Goal: Information Seeking & Learning: Learn about a topic

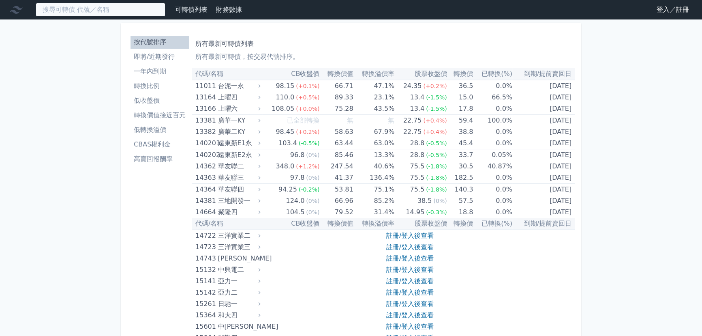
click at [96, 4] on input at bounding box center [101, 10] width 130 height 14
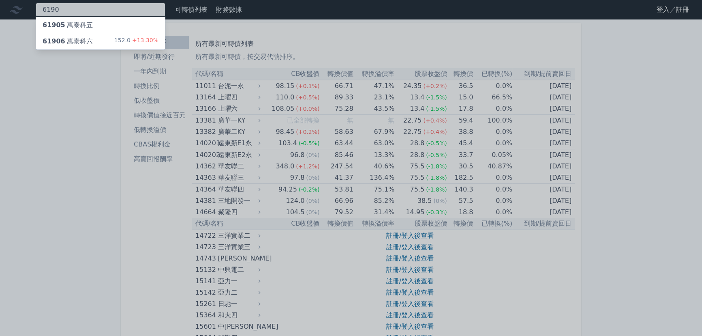
type input "6190"
click at [93, 34] on div "61906 萬泰科六 152.0 +13.30%" at bounding box center [100, 41] width 129 height 16
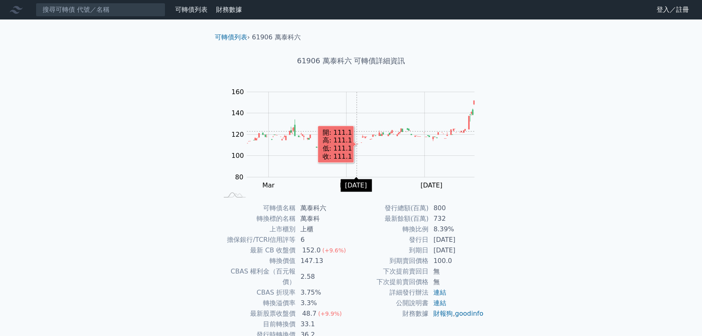
scroll to position [23, 0]
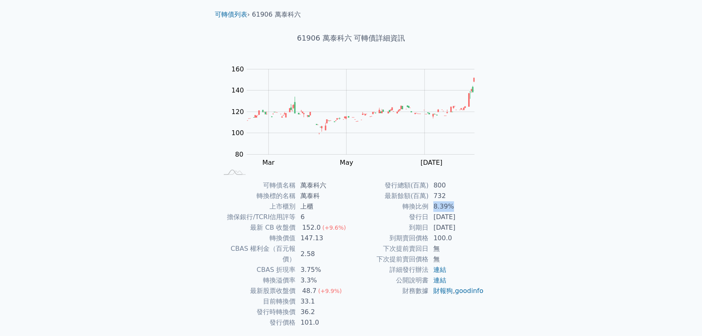
drag, startPoint x: 431, startPoint y: 206, endPoint x: 457, endPoint y: 209, distance: 25.8
click at [457, 209] on td "8.39%" at bounding box center [457, 206] width 56 height 11
click at [457, 234] on td "100.0" at bounding box center [457, 238] width 56 height 11
drag, startPoint x: 430, startPoint y: 203, endPoint x: 455, endPoint y: 211, distance: 26.4
click at [455, 211] on tbody "發行總額(百萬) 800 最新餘額(百萬) 732 轉換比例 8.39% 發行日 2022-10-31 到期日 2025-10-31 到期賣回價格 100.0…" at bounding box center [417, 238] width 133 height 116
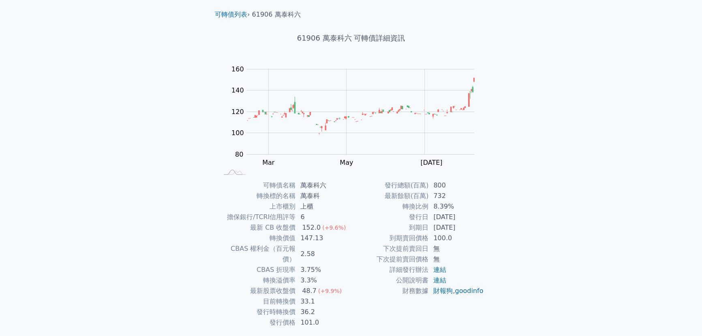
click at [441, 227] on td "2025-10-31" at bounding box center [457, 227] width 56 height 11
drag, startPoint x: 426, startPoint y: 198, endPoint x: 465, endPoint y: 207, distance: 39.9
click at [465, 207] on tbody "發行總額(百萬) 800 最新餘額(百萬) 732 轉換比例 8.39% 發行日 2022-10-31 到期日 2025-10-31 到期賣回價格 100.0…" at bounding box center [417, 238] width 133 height 116
click at [438, 224] on td "2025-10-31" at bounding box center [457, 227] width 56 height 11
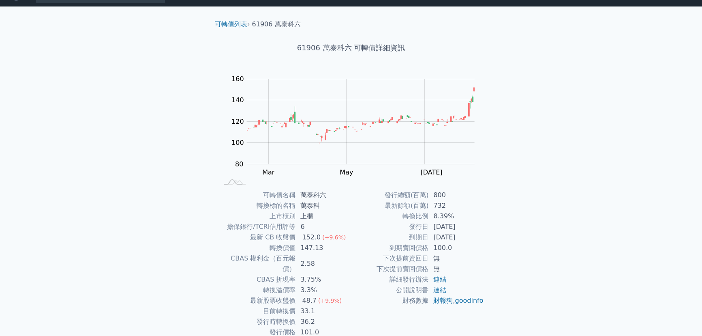
scroll to position [39, 0]
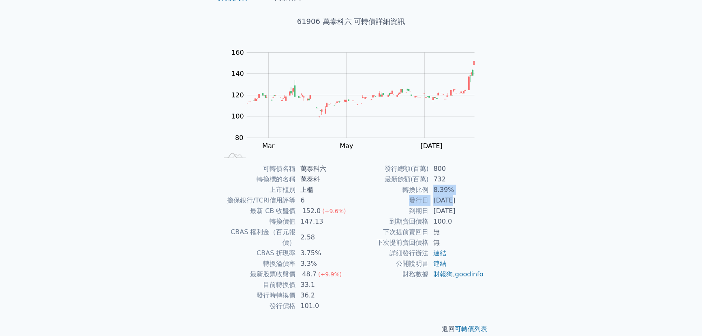
drag, startPoint x: 429, startPoint y: 191, endPoint x: 453, endPoint y: 201, distance: 26.0
click at [453, 201] on tbody "發行總額(百萬) 800 最新餘額(百萬) 732 轉換比例 8.39% 發行日 2022-10-31 到期日 2025-10-31 到期賣回價格 100.0…" at bounding box center [417, 221] width 133 height 116
click at [412, 215] on td "到期日" at bounding box center [389, 211] width 77 height 11
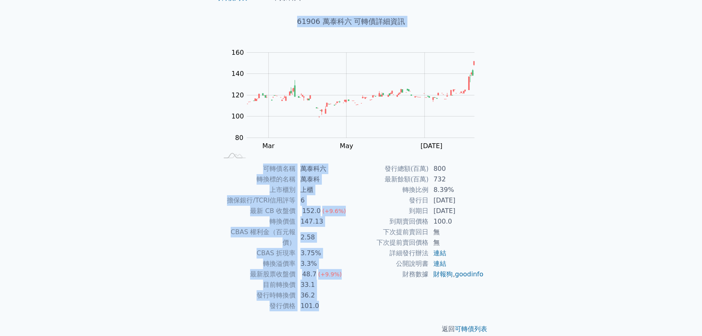
drag, startPoint x: 212, startPoint y: 12, endPoint x: 474, endPoint y: 292, distance: 384.4
click at [474, 292] on div "可轉債列表 › 61906 萬泰科六 61906 萬泰科六 可轉債詳細資訊 Zoom Out 100 70 80 90 100 110 120 180 140…" at bounding box center [350, 163] width 285 height 367
click at [574, 202] on div "可轉債列表 財務數據 可轉債列表 財務數據 登入／註冊 登入／註冊 可轉債列表 › 61906 萬泰科六 61906 萬泰科六 可轉債詳細資訊 Zoom Ou…" at bounding box center [351, 154] width 702 height 386
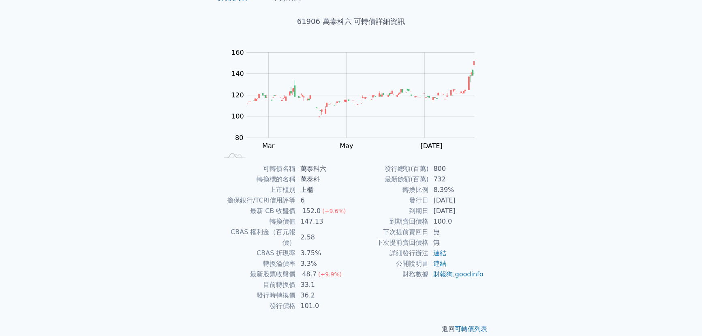
click at [455, 206] on td "2025-10-31" at bounding box center [457, 211] width 56 height 11
drag, startPoint x: 431, startPoint y: 208, endPoint x: 517, endPoint y: 211, distance: 86.4
click at [519, 211] on div "可轉債列表 財務數據 可轉債列表 財務數據 登入／註冊 登入／註冊 可轉債列表 › 61906 萬泰科六 61906 萬泰科六 可轉債詳細資訊 Zoom Ou…" at bounding box center [351, 154] width 702 height 386
click at [558, 219] on div "可轉債列表 財務數據 可轉債列表 財務數據 登入／註冊 登入／註冊 可轉債列表 › 61906 萬泰科六 61906 萬泰科六 可轉債詳細資訊 Zoom Ou…" at bounding box center [351, 154] width 702 height 386
click at [409, 218] on td "到期賣回價格" at bounding box center [389, 221] width 77 height 11
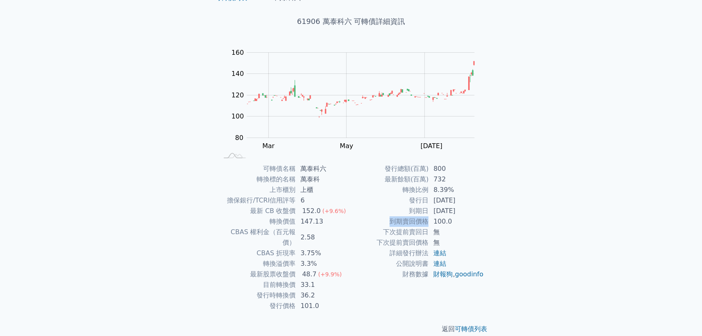
drag, startPoint x: 371, startPoint y: 220, endPoint x: 431, endPoint y: 222, distance: 60.5
click at [430, 222] on tr "到期賣回價格 100.0" at bounding box center [417, 221] width 133 height 11
click at [515, 202] on div "可轉債列表 財務數據 可轉債列表 財務數據 登入／註冊 登入／註冊 可轉債列表 › 61906 萬泰科六 61906 萬泰科六 可轉債詳細資訊 Zoom Ou…" at bounding box center [351, 154] width 702 height 386
drag, startPoint x: 445, startPoint y: 202, endPoint x: 464, endPoint y: 209, distance: 19.8
click at [464, 209] on tbody "發行總額(百萬) 800 最新餘額(百萬) 732 轉換比例 8.39% 發行日 2022-10-31 到期日 2025-10-31 到期賣回價格 100.0…" at bounding box center [417, 221] width 133 height 116
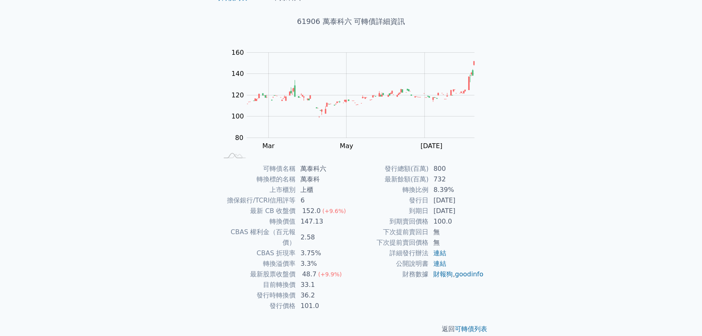
click at [414, 177] on td "最新餘額(百萬)" at bounding box center [389, 179] width 77 height 11
click at [430, 193] on td "8.39%" at bounding box center [457, 190] width 56 height 11
click at [444, 250] on link "連結" at bounding box center [440, 253] width 13 height 8
click at [482, 197] on td "2022-10-31" at bounding box center [457, 200] width 56 height 11
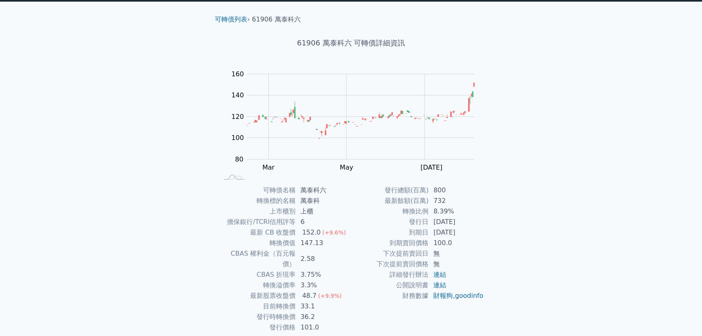
scroll to position [0, 0]
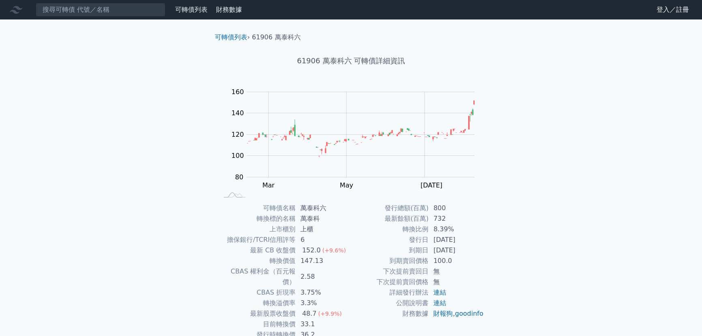
click at [527, 112] on div "可轉債列表 財務數據 可轉債列表 財務數據 登入／註冊 登入／註冊 可轉債列表 › 61906 萬泰科六 61906 萬泰科六 可轉債詳細資訊 Zoom Ou…" at bounding box center [351, 193] width 702 height 386
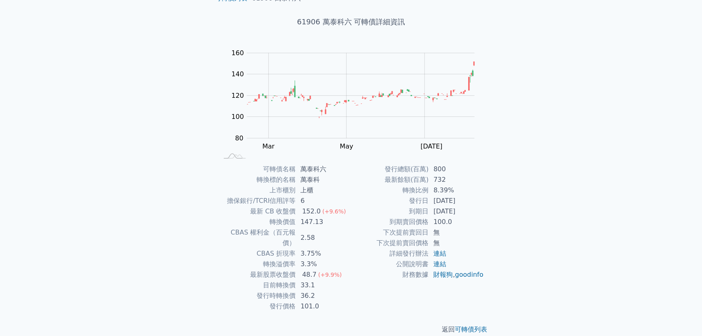
scroll to position [39, 0]
drag, startPoint x: 258, startPoint y: 275, endPoint x: 307, endPoint y: 274, distance: 48.7
click at [307, 279] on tr "目前轉換價 33.1" at bounding box center [284, 284] width 133 height 11
click at [275, 290] on td "發行時轉換價" at bounding box center [256, 295] width 77 height 11
drag, startPoint x: 260, startPoint y: 275, endPoint x: 335, endPoint y: 276, distance: 75.0
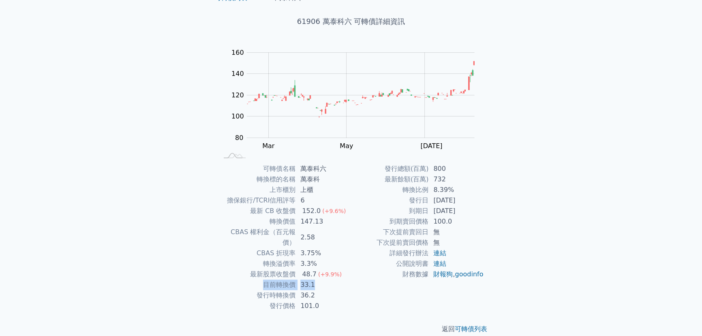
click at [337, 279] on tr "目前轉換價 33.1" at bounding box center [284, 284] width 133 height 11
click at [280, 290] on td "發行時轉換價" at bounding box center [256, 295] width 77 height 11
click at [423, 219] on td "到期賣回價格" at bounding box center [389, 221] width 77 height 11
drag, startPoint x: 386, startPoint y: 220, endPoint x: 474, endPoint y: 220, distance: 88.8
click at [474, 220] on tr "到期賣回價格 100.0" at bounding box center [417, 221] width 133 height 11
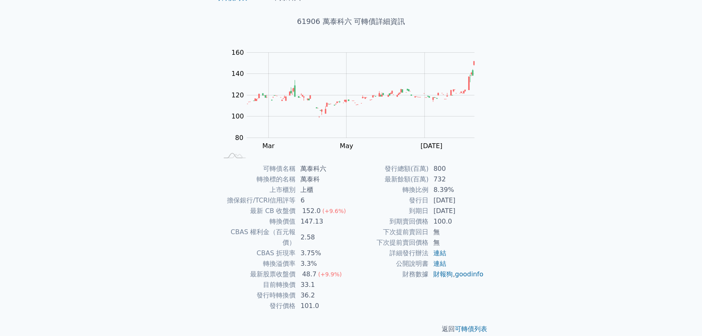
click at [527, 202] on div "可轉債列表 財務數據 可轉債列表 財務數據 登入／註冊 登入／註冊 可轉債列表 › 61906 萬泰科六 61906 萬泰科六 可轉債詳細資訊 Zoom Ou…" at bounding box center [351, 154] width 702 height 386
